Goal: Check status: Check status

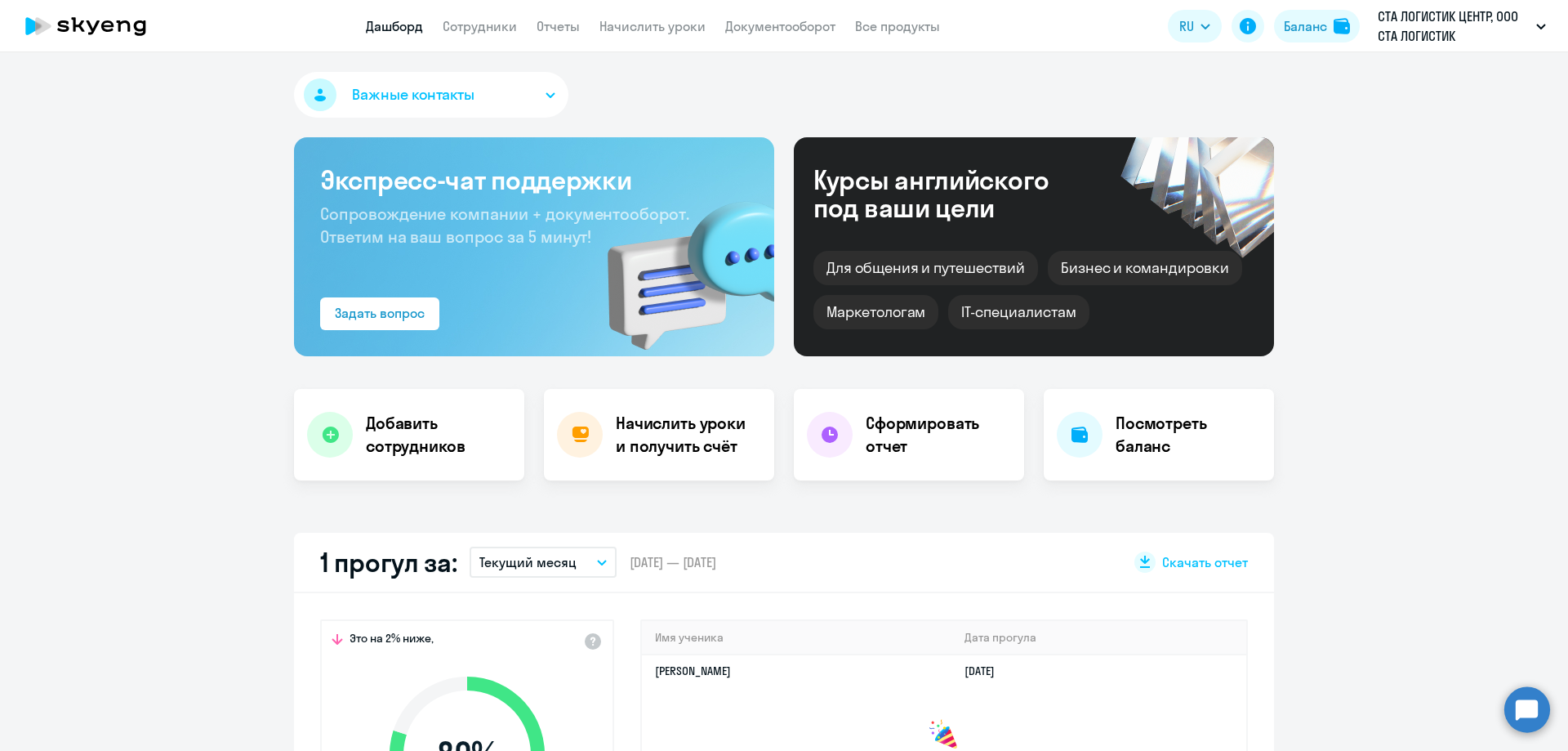
select select "30"
click at [1308, 31] on div "Баланс" at bounding box center [1305, 26] width 44 height 19
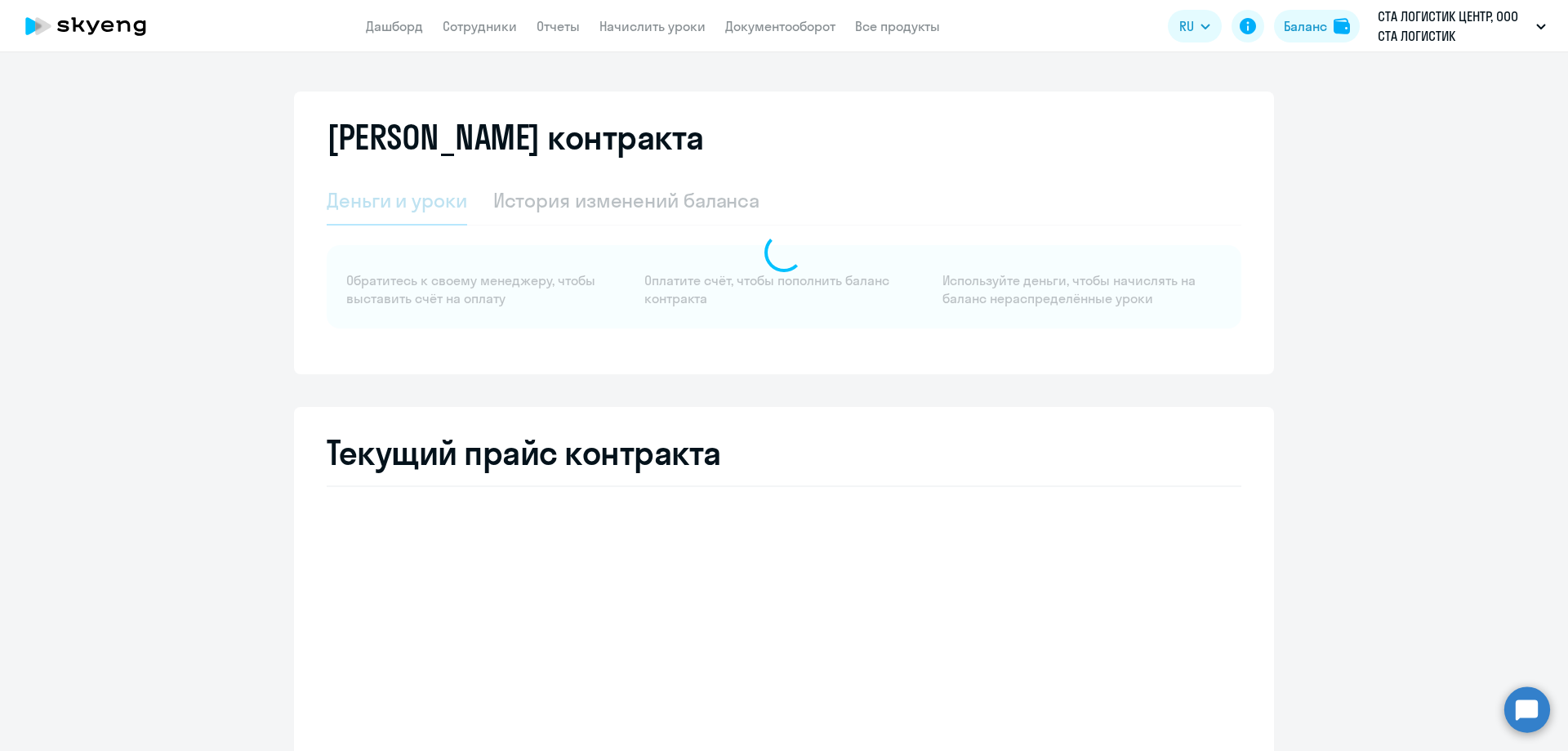
select select "english_adult_not_native_speaker"
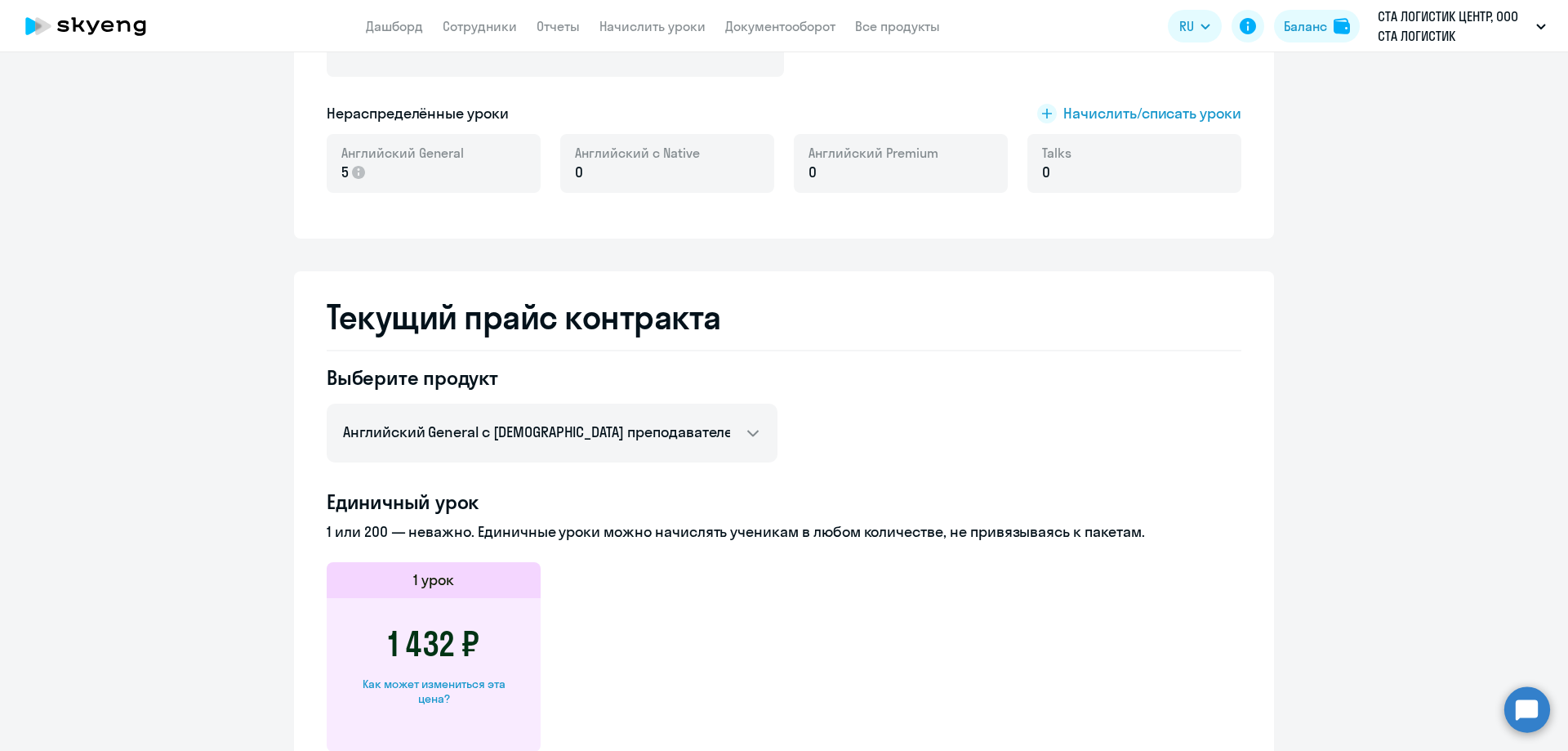
scroll to position [163, 0]
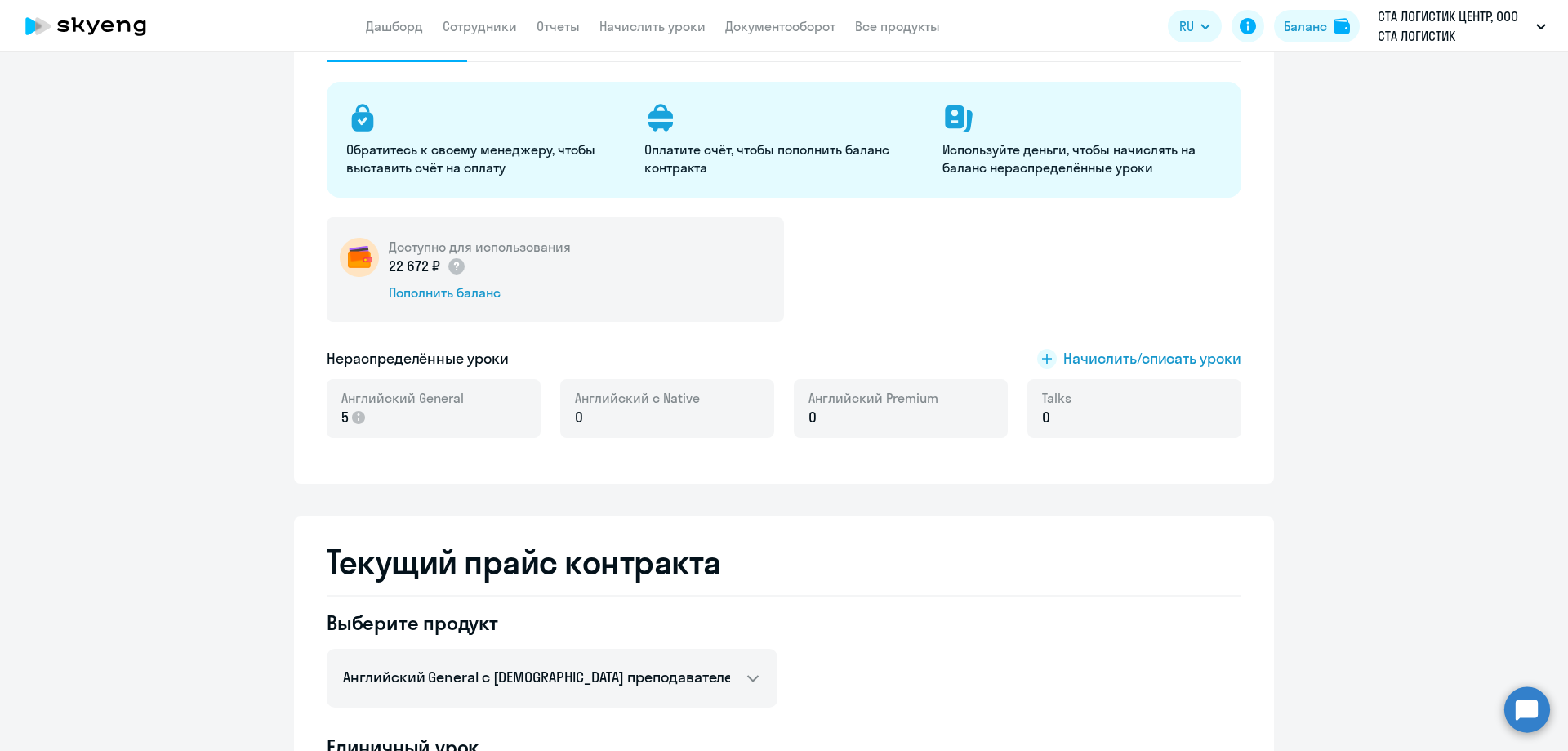
click at [418, 266] on p "22 672 ₽" at bounding box center [428, 265] width 78 height 21
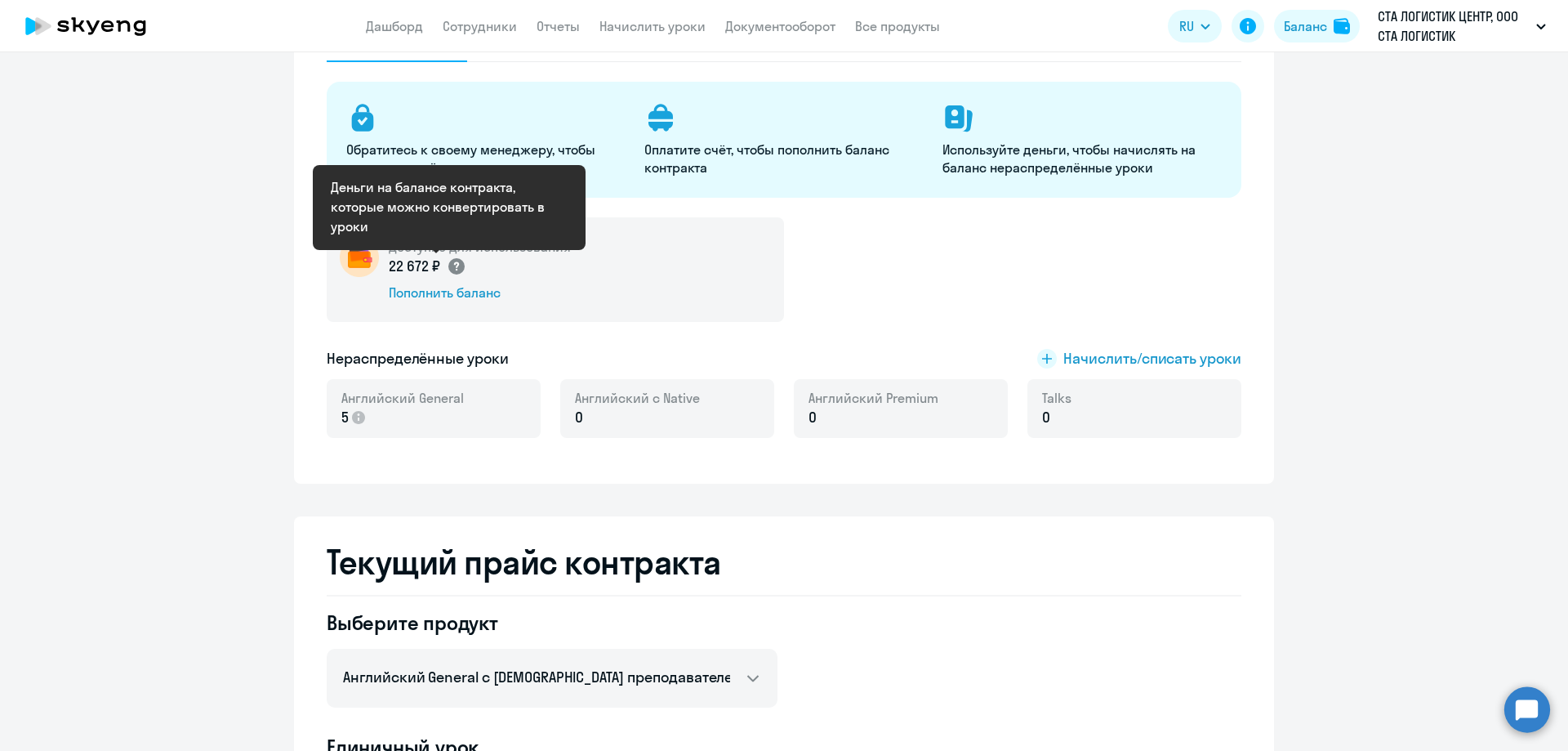
click at [448, 264] on circle at bounding box center [456, 266] width 17 height 17
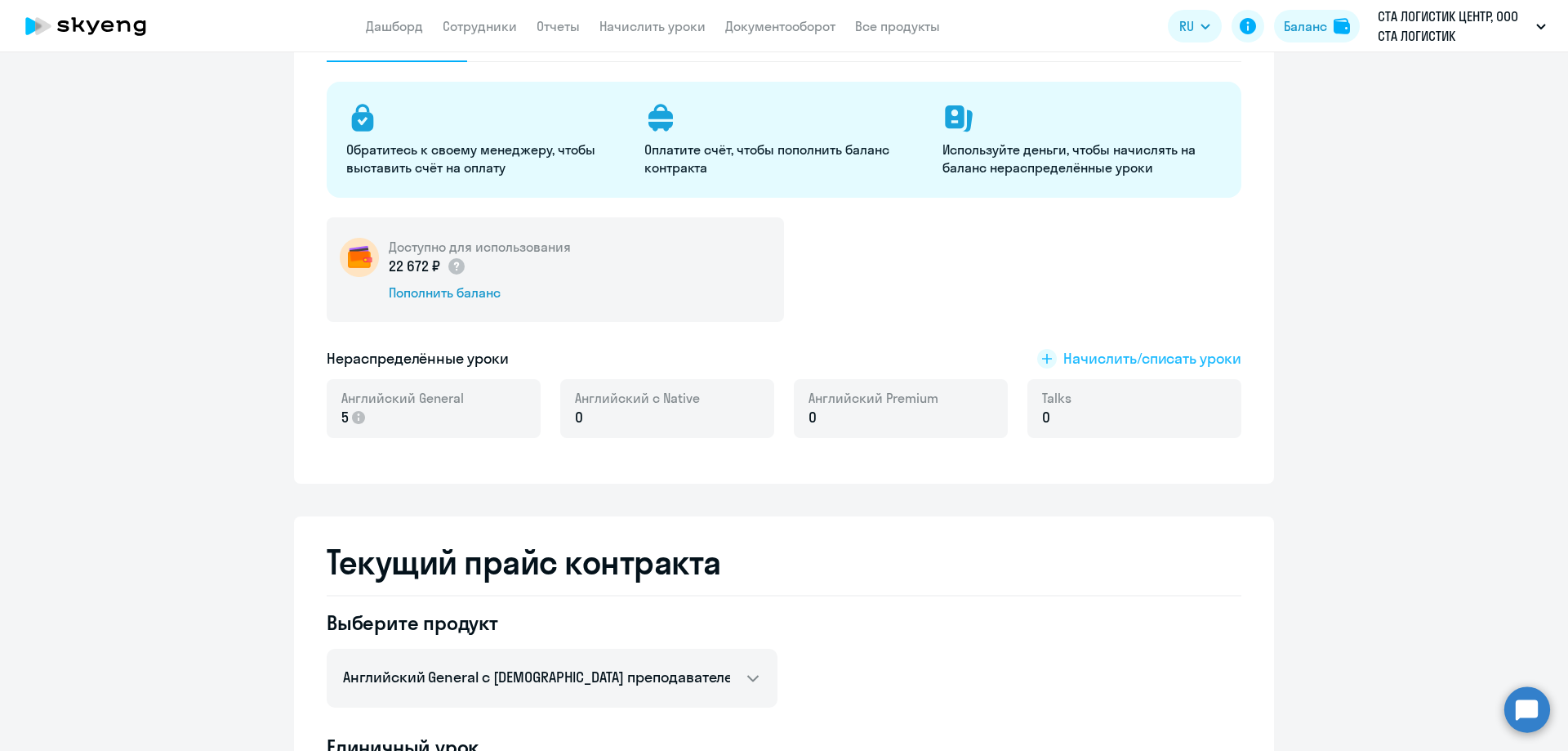
click at [1040, 357] on icon at bounding box center [1047, 358] width 19 height 19
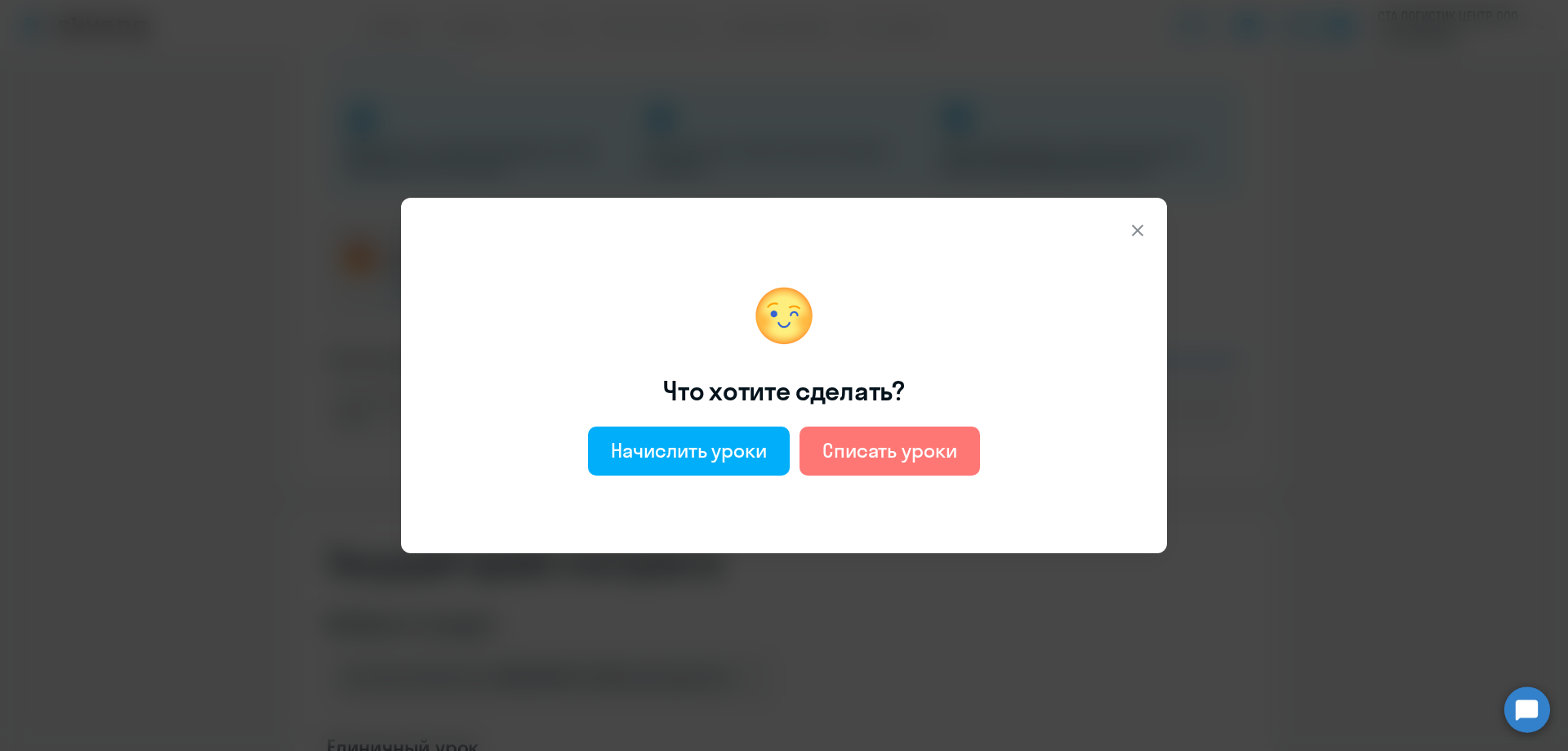
click at [1135, 227] on icon at bounding box center [1137, 230] width 11 height 11
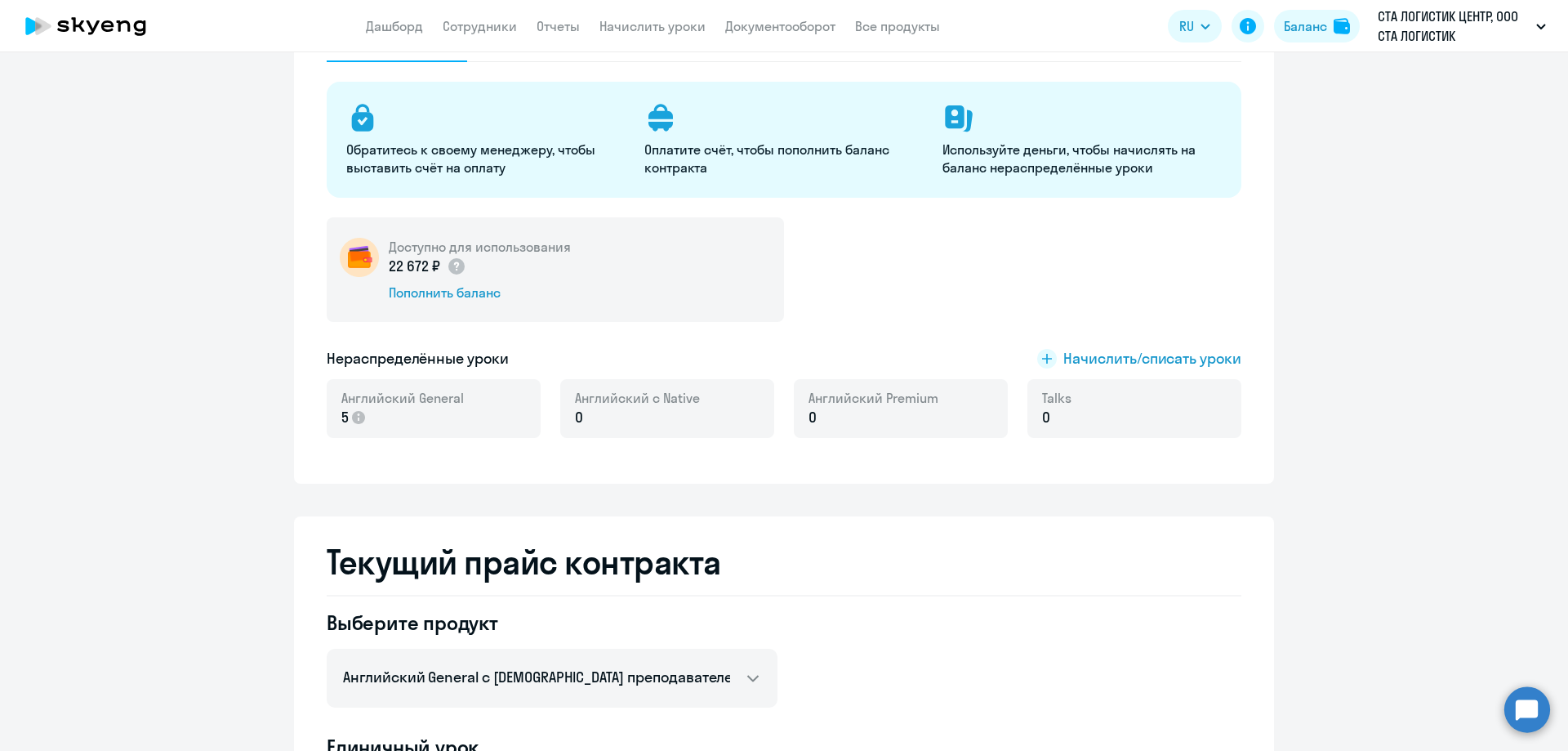
click at [1377, 249] on ng-component "Баланс контракта Деньги и уроки История изменений баланса Обратитесь к своему м…" at bounding box center [784, 734] width 1568 height 1612
click at [1276, 210] on ng-component "Баланс контракта Деньги и уроки История изменений баланса Обратитесь к своему м…" at bounding box center [784, 734] width 1568 height 1612
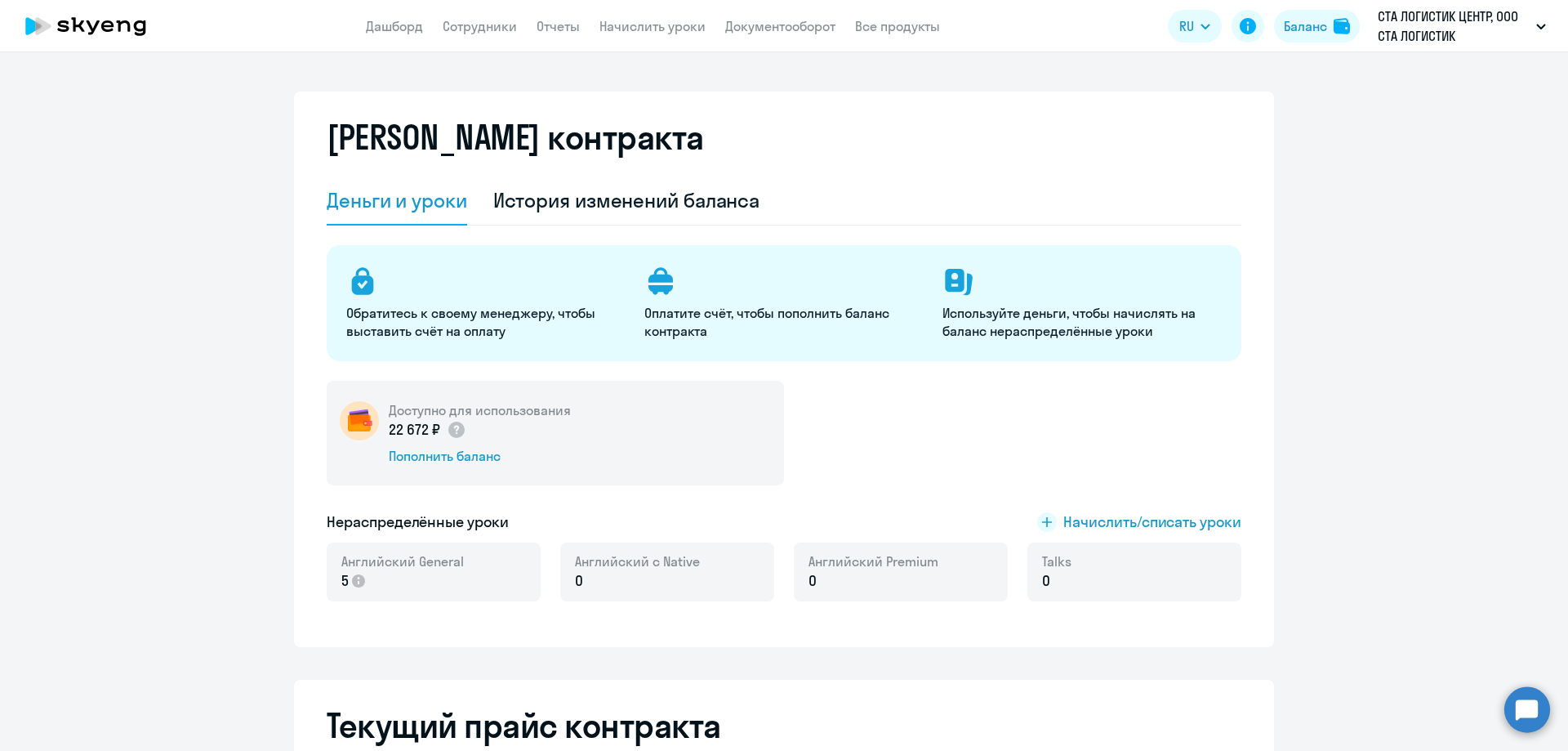
select select "english_adult_not_native_speaker"
